Goal: Find specific page/section: Find specific page/section

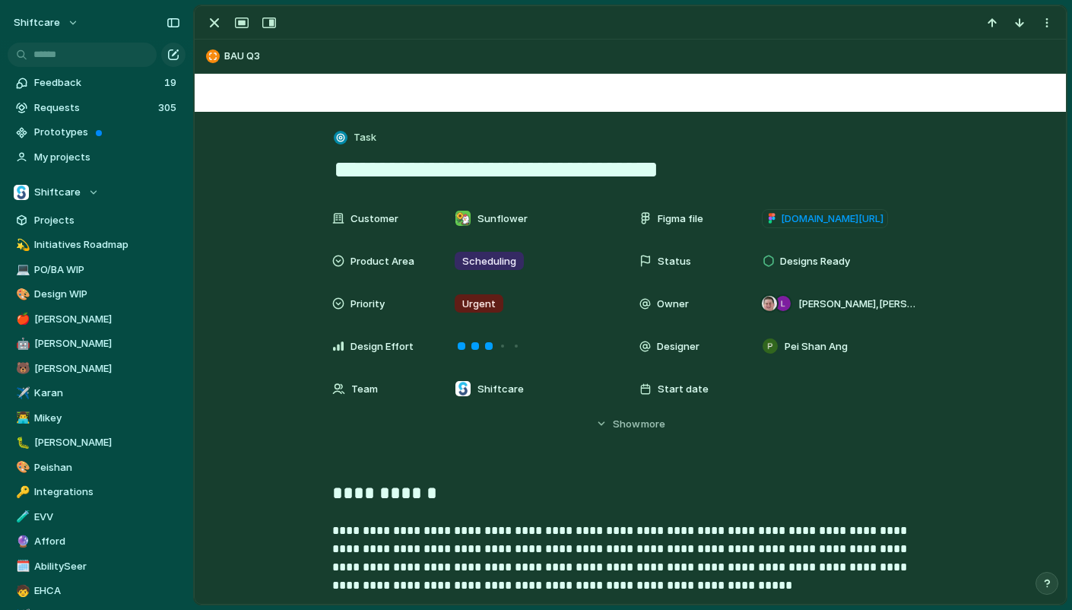
scroll to position [185, 0]
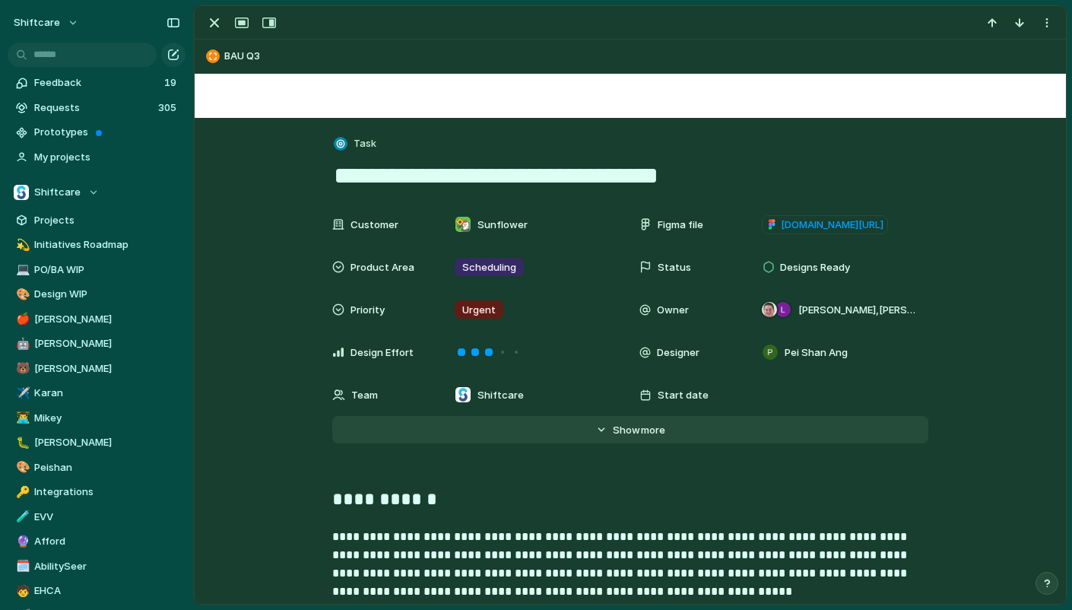
click at [634, 424] on span "Show" at bounding box center [626, 430] width 27 height 15
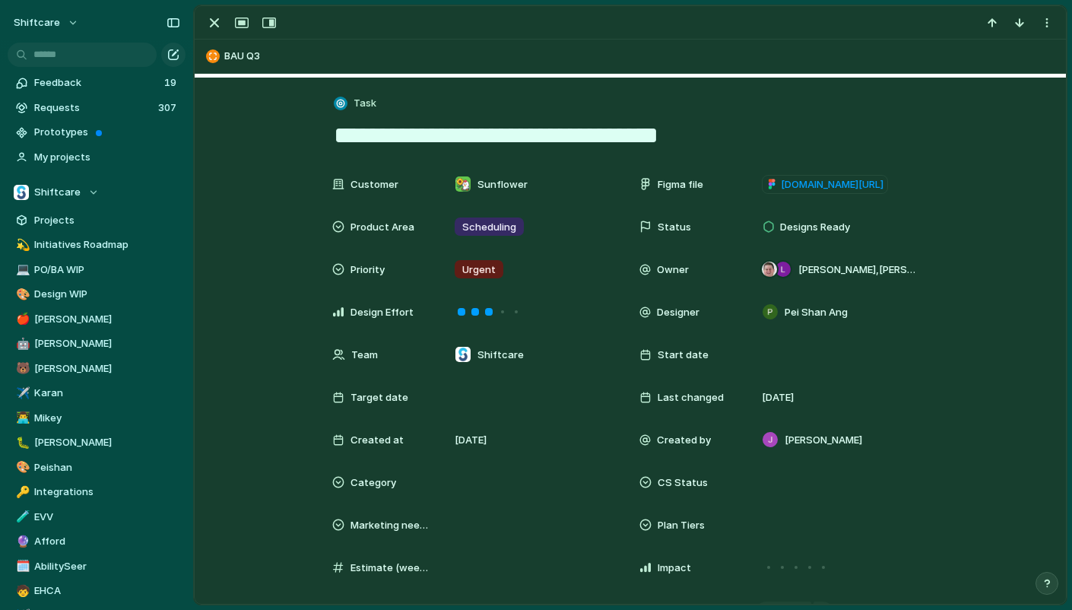
scroll to position [188, 0]
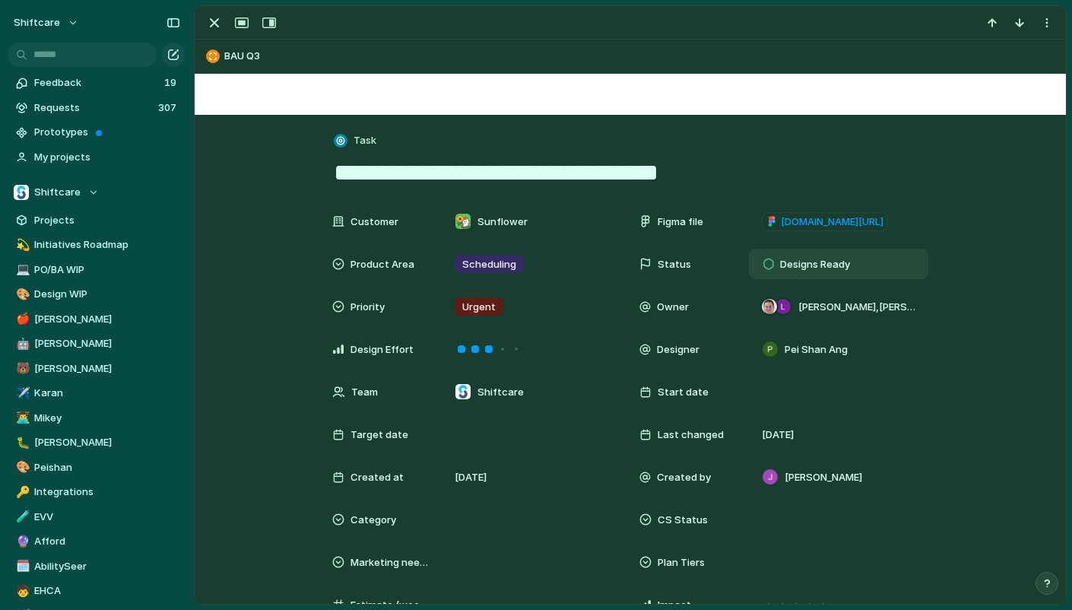
click at [833, 262] on span "Designs Ready" at bounding box center [815, 264] width 70 height 15
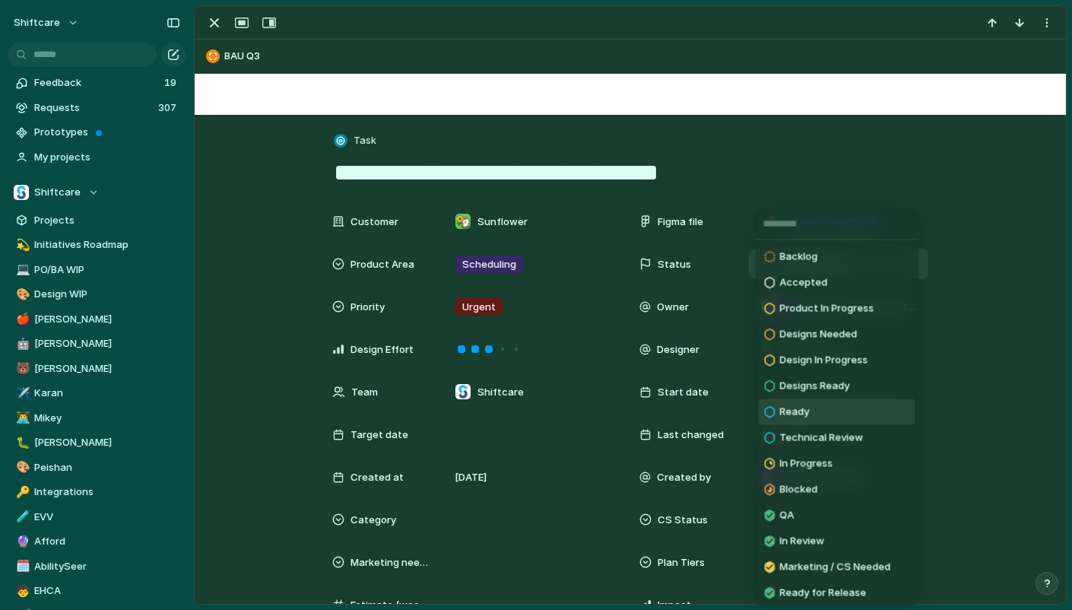
click at [843, 416] on li "Ready" at bounding box center [836, 412] width 157 height 26
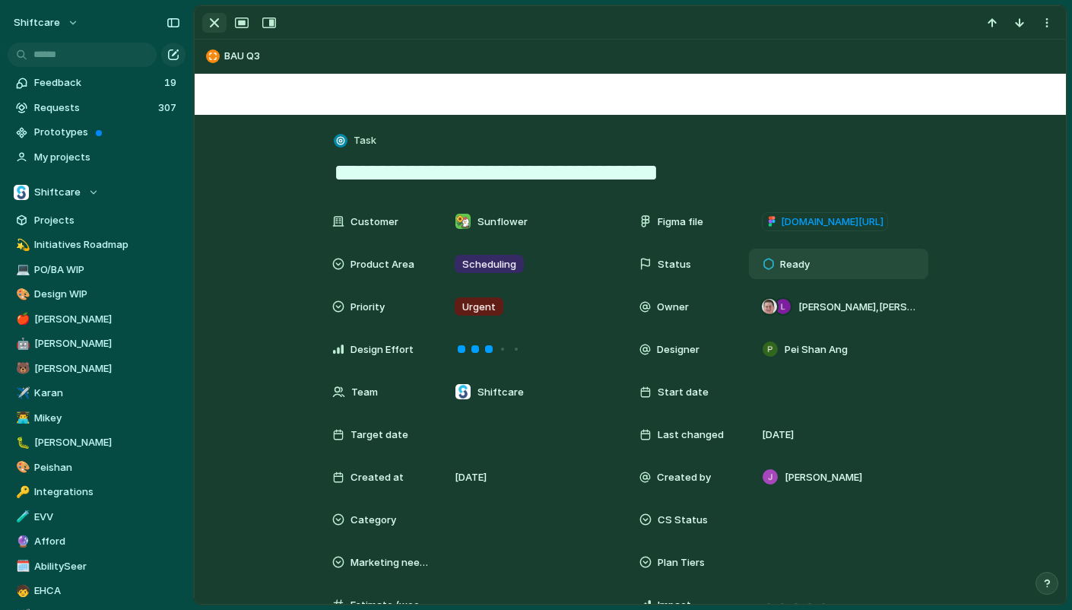
click at [210, 25] on div "button" at bounding box center [214, 23] width 18 height 18
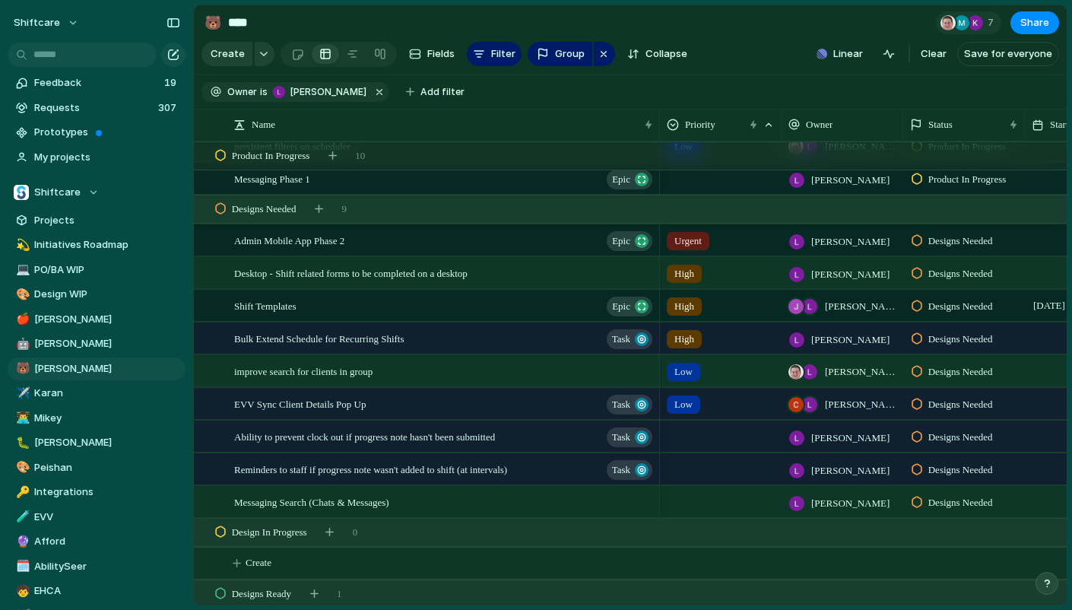
scroll to position [1095, 0]
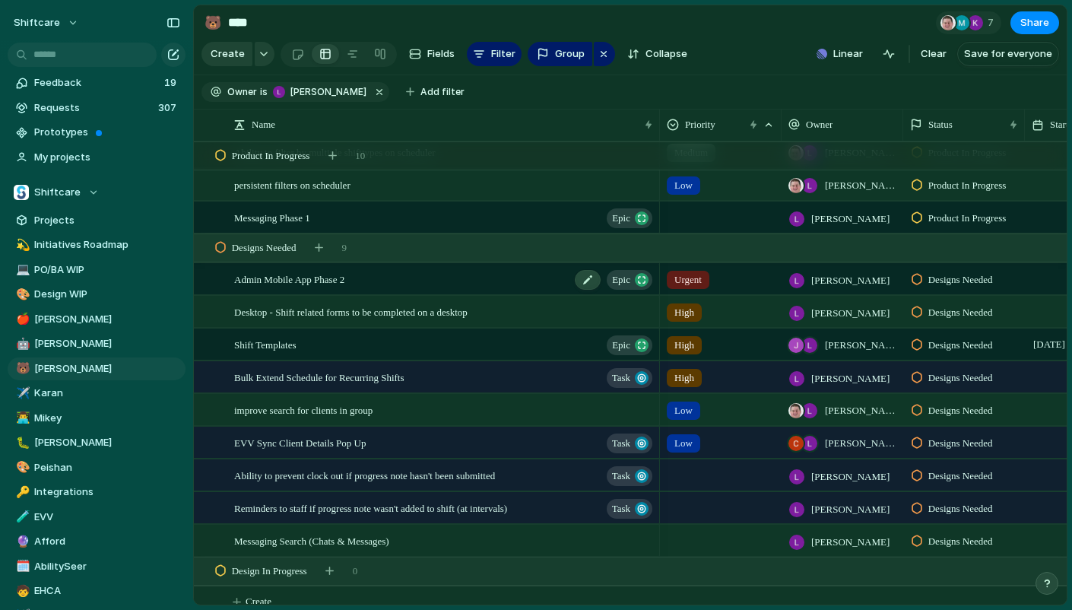
click at [368, 276] on div "Admin Mobile App Phase 2 Epic" at bounding box center [444, 279] width 421 height 31
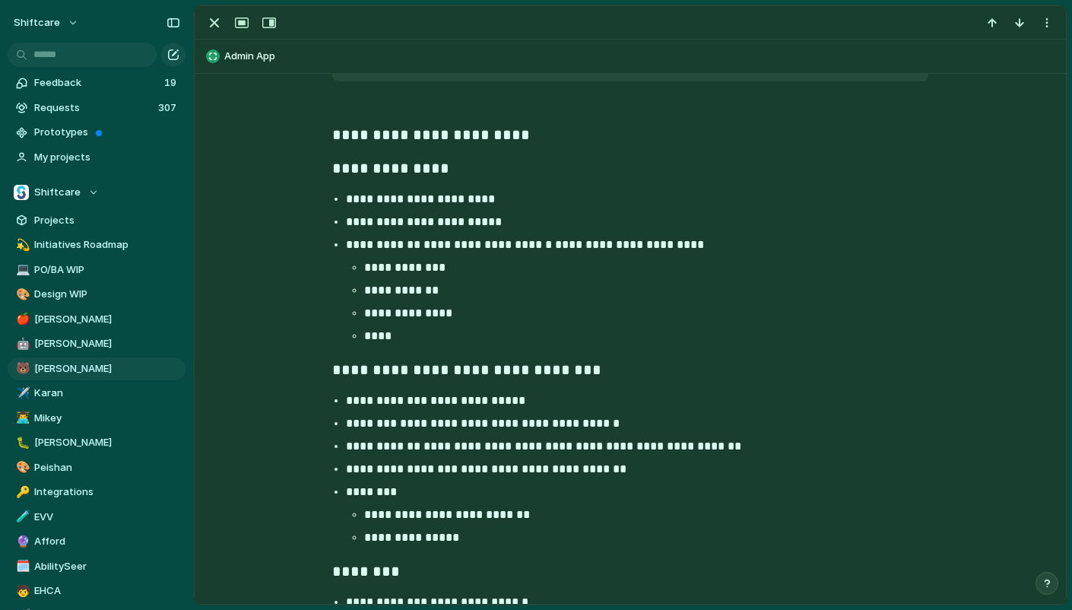
scroll to position [662, 0]
